Goal: Task Accomplishment & Management: Use online tool/utility

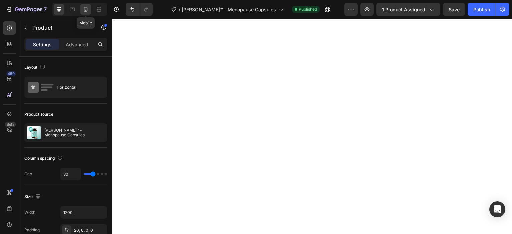
click at [86, 11] on icon at bounding box center [85, 9] width 7 height 7
type input "0"
type input "100%"
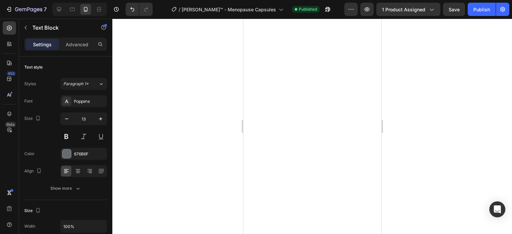
click at [415, 147] on div at bounding box center [312, 127] width 400 height 216
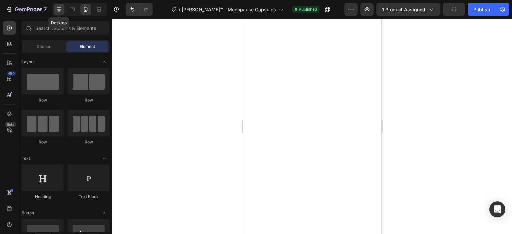
click at [60, 11] on icon at bounding box center [59, 9] width 7 height 7
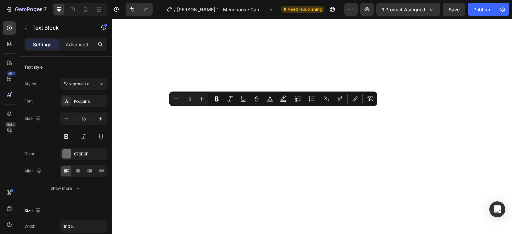
type input "16"
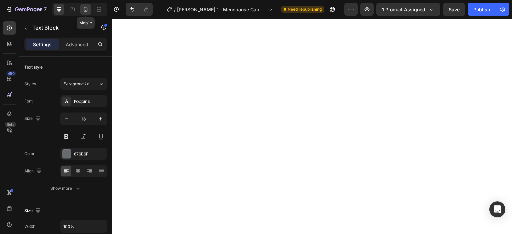
click at [86, 11] on icon at bounding box center [86, 10] width 2 height 1
type input "13"
click at [59, 12] on icon at bounding box center [59, 9] width 7 height 7
type input "16"
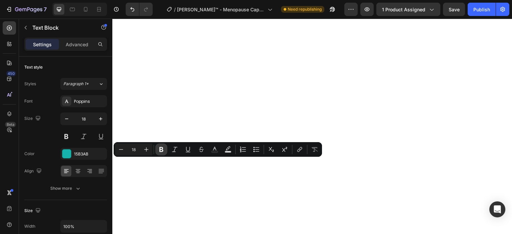
click at [161, 150] on icon "Editor contextual toolbar" at bounding box center [161, 149] width 4 height 5
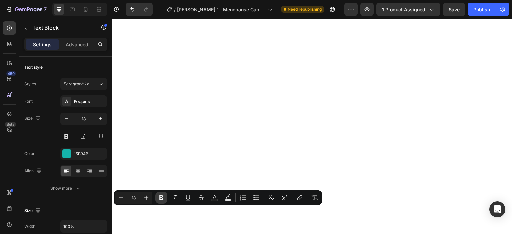
click at [160, 195] on icon "Editor contextual toolbar" at bounding box center [161, 198] width 7 height 7
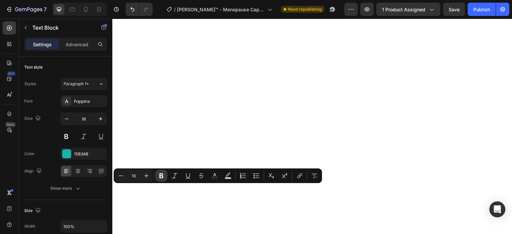
click at [159, 176] on icon "Editor contextual toolbar" at bounding box center [161, 176] width 7 height 7
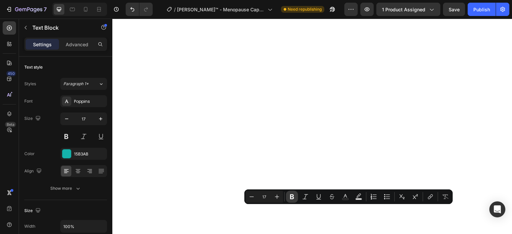
click at [289, 198] on icon "Editor contextual toolbar" at bounding box center [292, 197] width 7 height 7
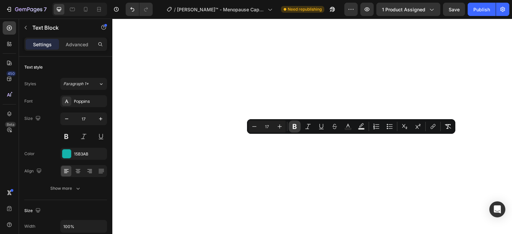
click at [294, 126] on icon "Editor contextual toolbar" at bounding box center [295, 126] width 4 height 5
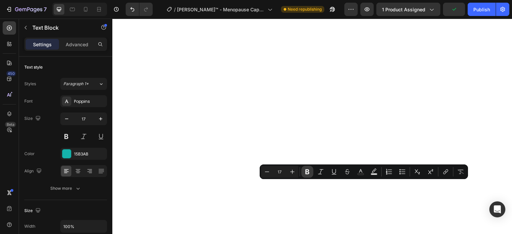
click at [309, 172] on icon "Editor contextual toolbar" at bounding box center [307, 172] width 7 height 7
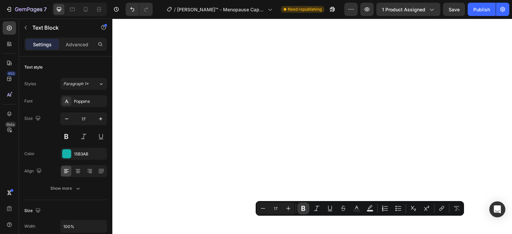
click at [303, 210] on icon "Editor contextual toolbar" at bounding box center [303, 208] width 4 height 5
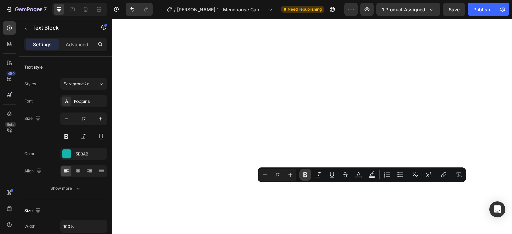
click at [304, 177] on icon "Editor contextual toolbar" at bounding box center [305, 175] width 4 height 5
